Goal: Task Accomplishment & Management: Manage account settings

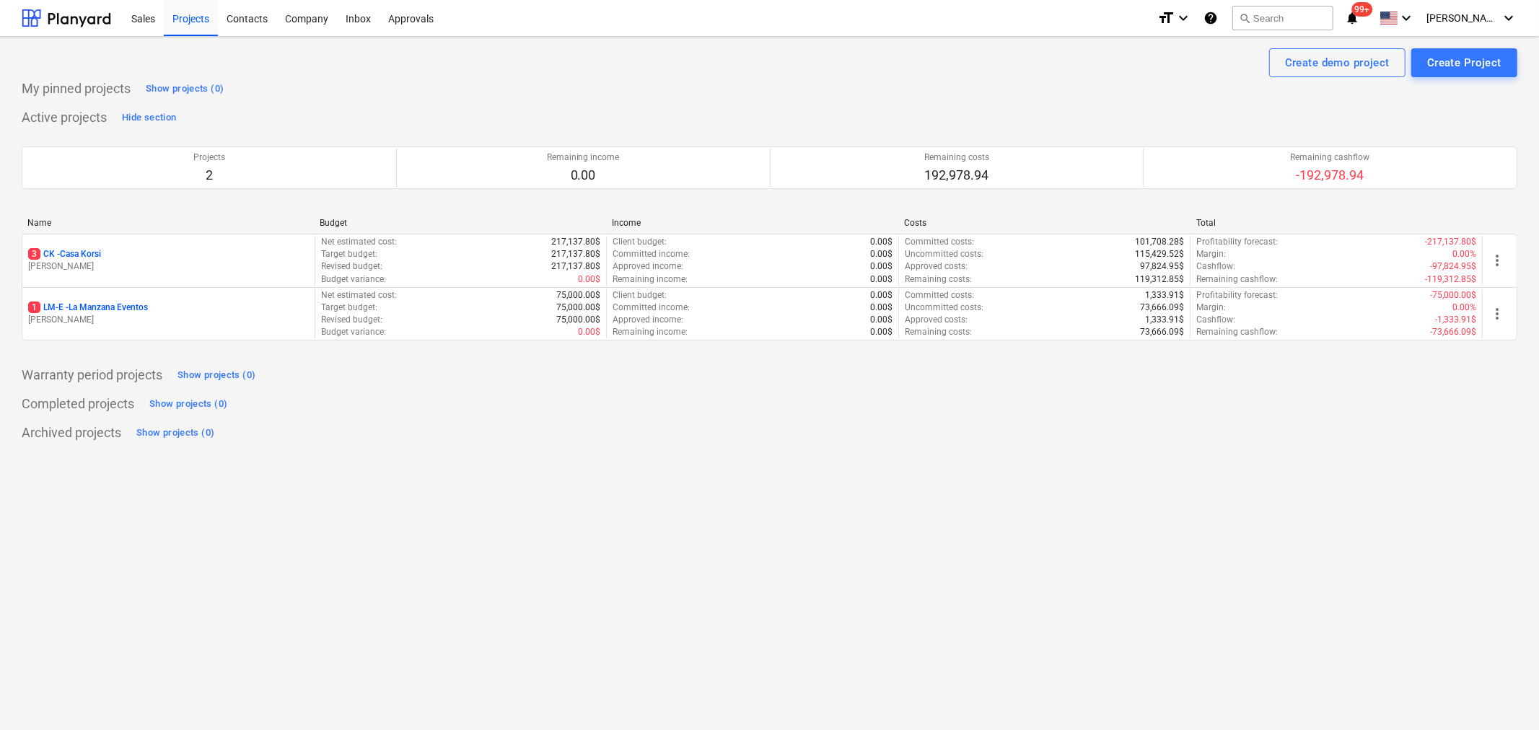
click at [1476, 23] on div "Project fetching failed You do not have permissions for this action" at bounding box center [1337, 23] width 390 height 46
click at [1501, 20] on div "Project fetching failed You do not have permissions for this action" at bounding box center [1337, 23] width 390 height 46
click at [1484, 16] on span "[PERSON_NAME]" at bounding box center [1462, 18] width 72 height 12
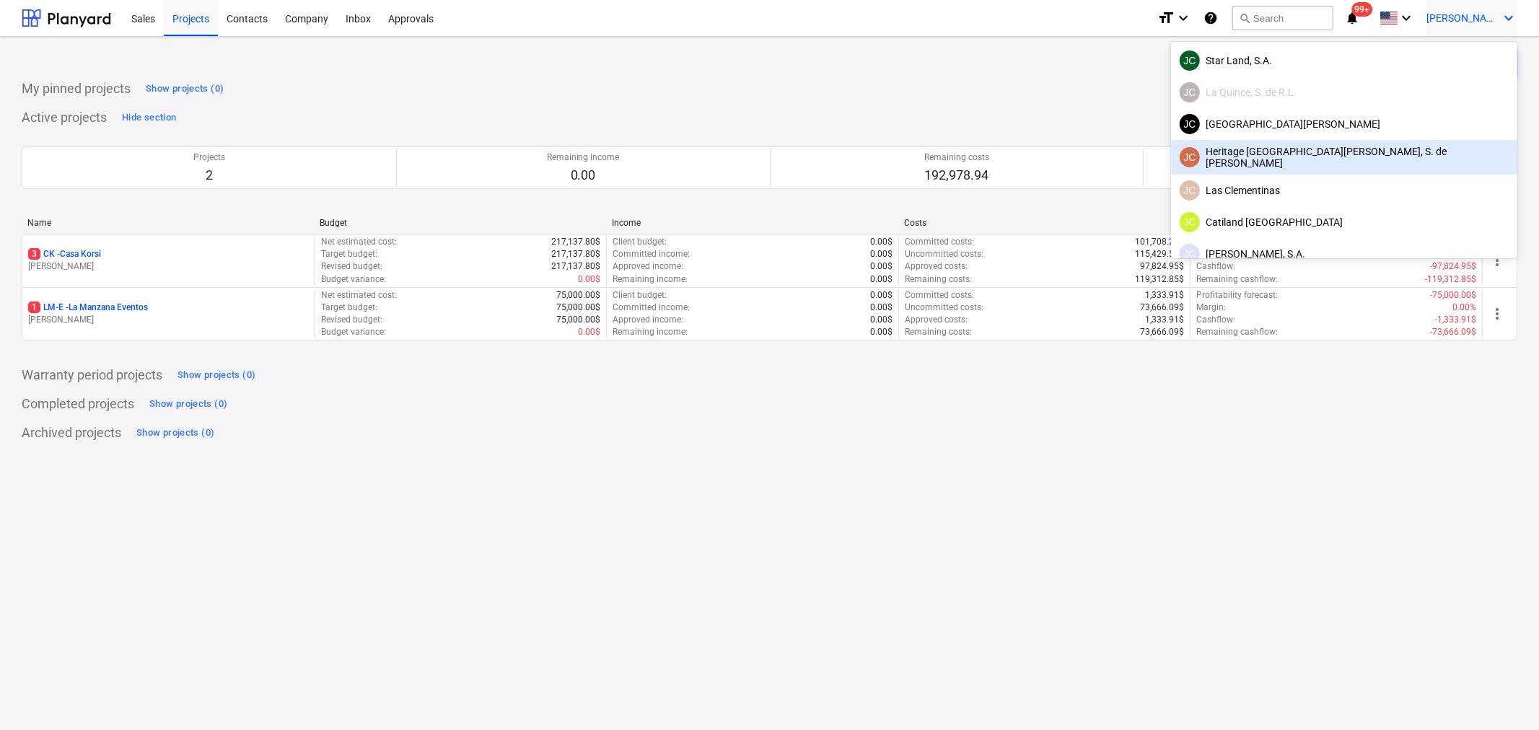
click at [1414, 165] on div "JC Heritage [GEOGRAPHIC_DATA][PERSON_NAME], S. de [PERSON_NAME]" at bounding box center [1344, 157] width 329 height 23
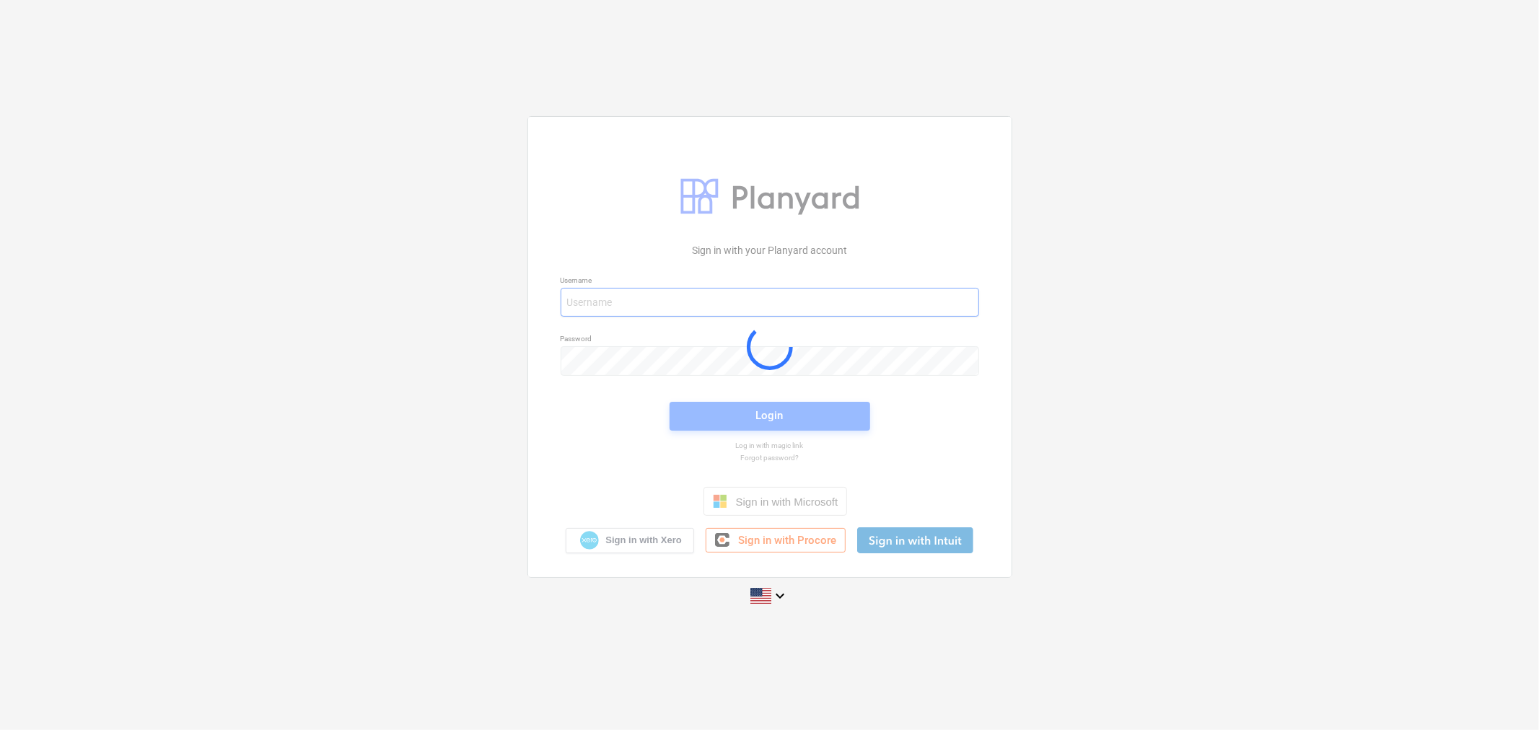
type input "[PERSON_NAME][EMAIL_ADDRESS][DOMAIN_NAME]"
